Goal: Task Accomplishment & Management: Use online tool/utility

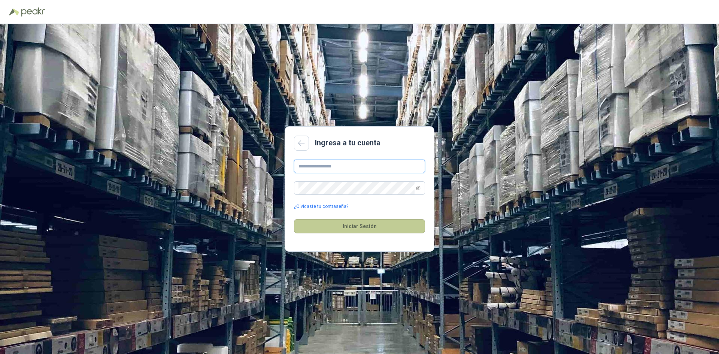
type input "**********"
click at [349, 228] on button "Iniciar Sesión" at bounding box center [359, 226] width 131 height 14
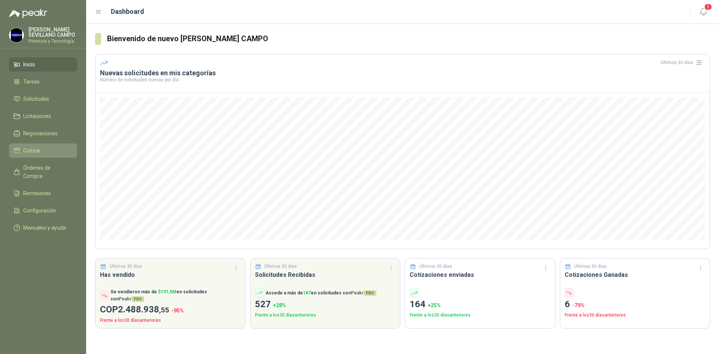
click at [33, 153] on span "Cotizar" at bounding box center [31, 150] width 17 height 8
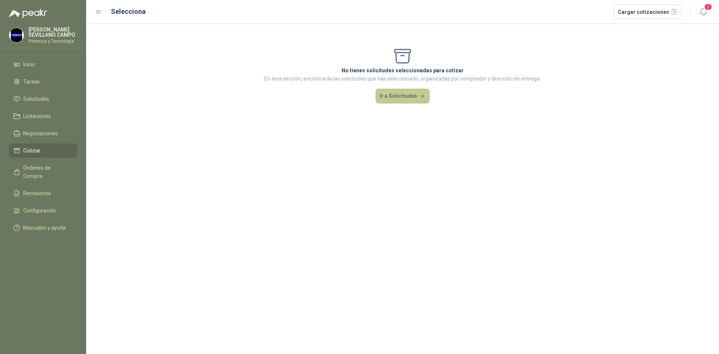
click at [413, 99] on button "Ir a Solicitudes" at bounding box center [402, 96] width 54 height 15
